Goal: Information Seeking & Learning: Learn about a topic

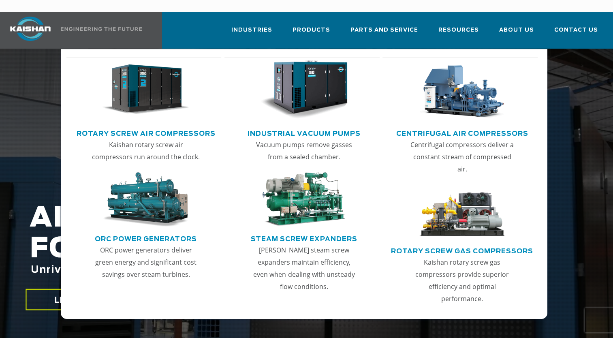
click at [157, 126] on link "Rotary Screw Air Compressors" at bounding box center [146, 132] width 139 height 12
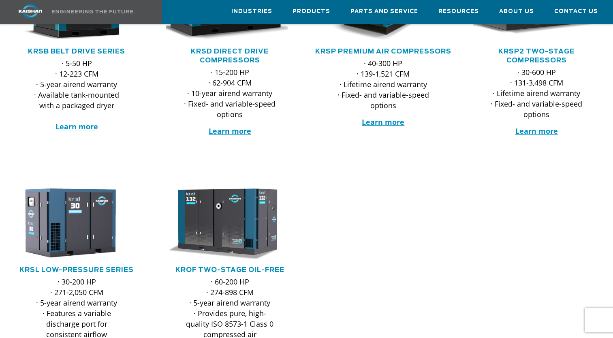
scroll to position [121, 0]
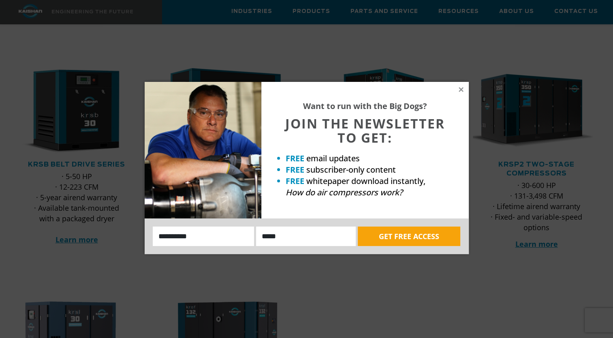
click at [456, 89] on div "Want to run with the Big Dogs? JOIN THE NEWSLETTER TO GET: FREE email updates F…" at bounding box center [364, 150] width 207 height 136
click at [461, 88] on icon at bounding box center [460, 89] width 7 height 7
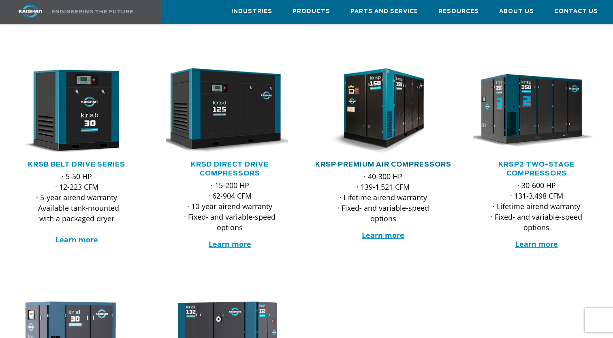
click at [392, 161] on link "KRSP Premium Air Compressors" at bounding box center [383, 164] width 136 height 6
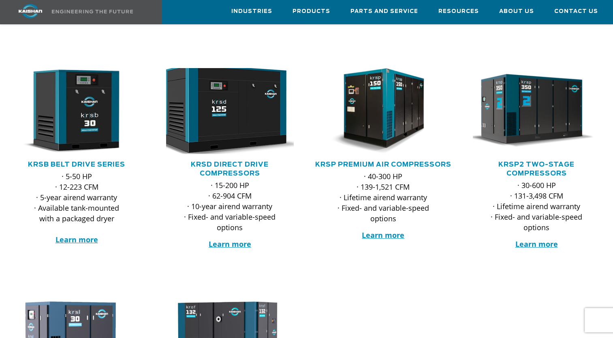
click at [208, 121] on img at bounding box center [224, 111] width 140 height 94
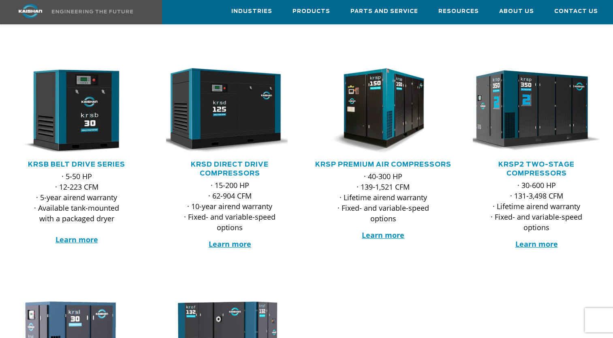
click at [546, 119] on img at bounding box center [530, 111] width 140 height 94
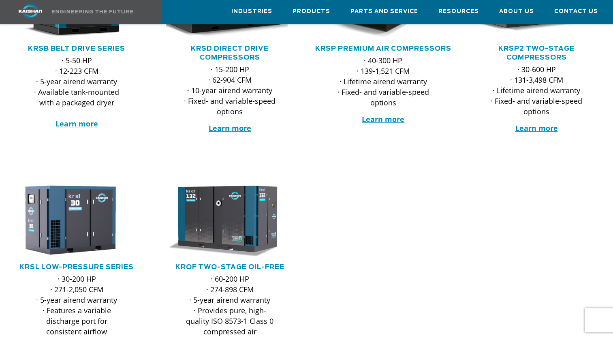
scroll to position [243, 0]
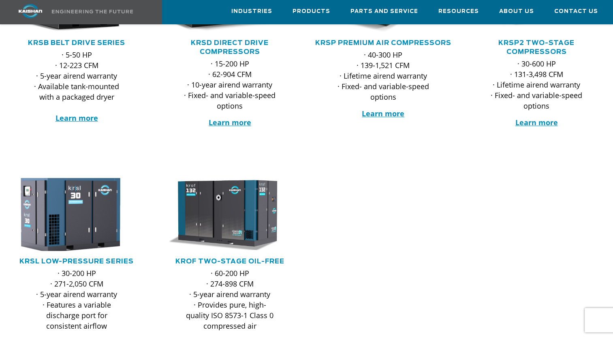
click at [68, 202] on img at bounding box center [70, 214] width 140 height 80
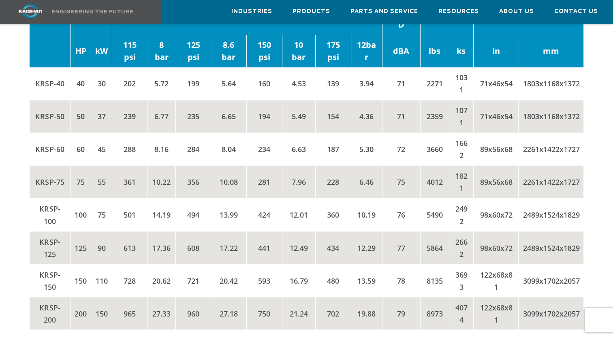
scroll to position [1296, 0]
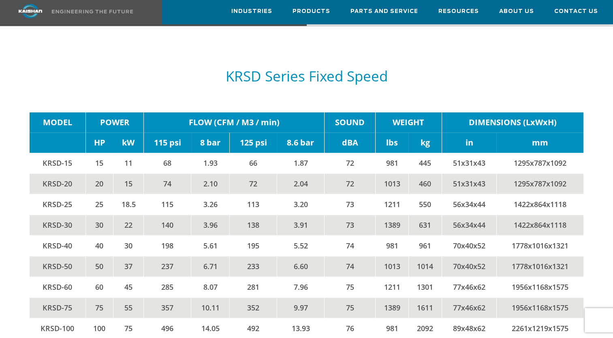
scroll to position [1215, 0]
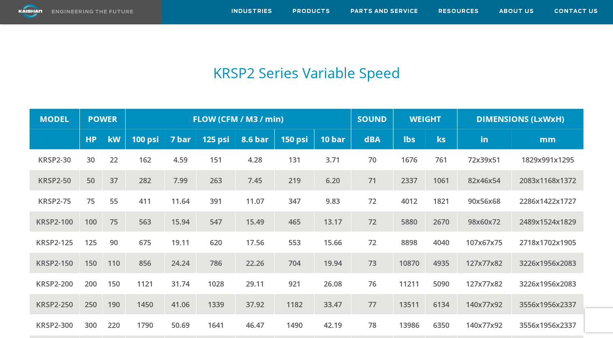
scroll to position [1539, 0]
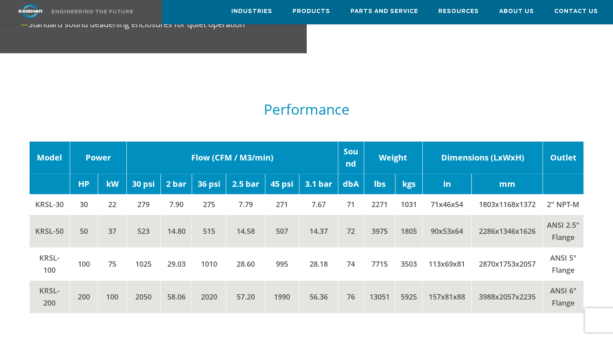
scroll to position [1174, 0]
